Goal: Find specific page/section: Find specific page/section

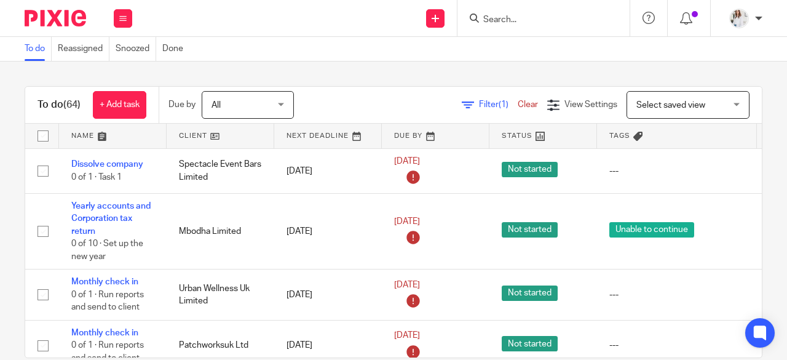
click at [515, 18] on input "Search" at bounding box center [537, 20] width 111 height 11
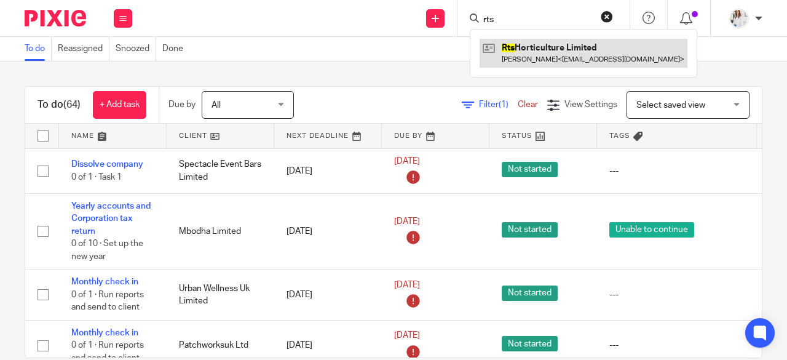
type input "rts"
click at [528, 53] on link at bounding box center [584, 53] width 208 height 28
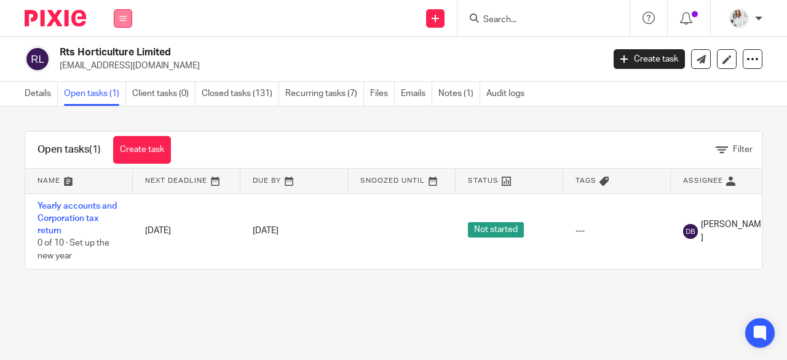
click at [122, 16] on icon at bounding box center [122, 18] width 7 height 7
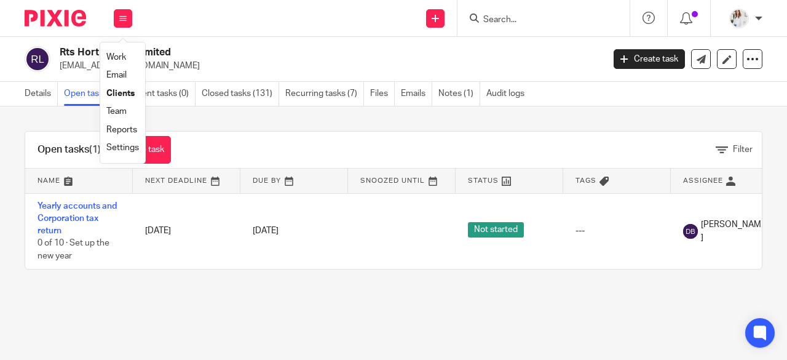
click at [115, 57] on link "Work" at bounding box center [116, 57] width 20 height 9
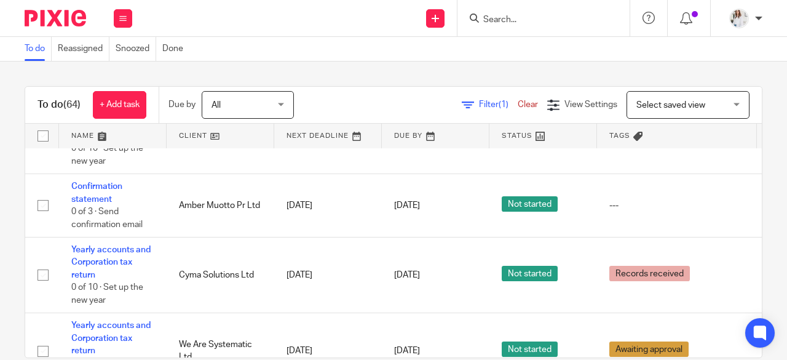
scroll to position [791, 0]
